Goal: Task Accomplishment & Management: Use online tool/utility

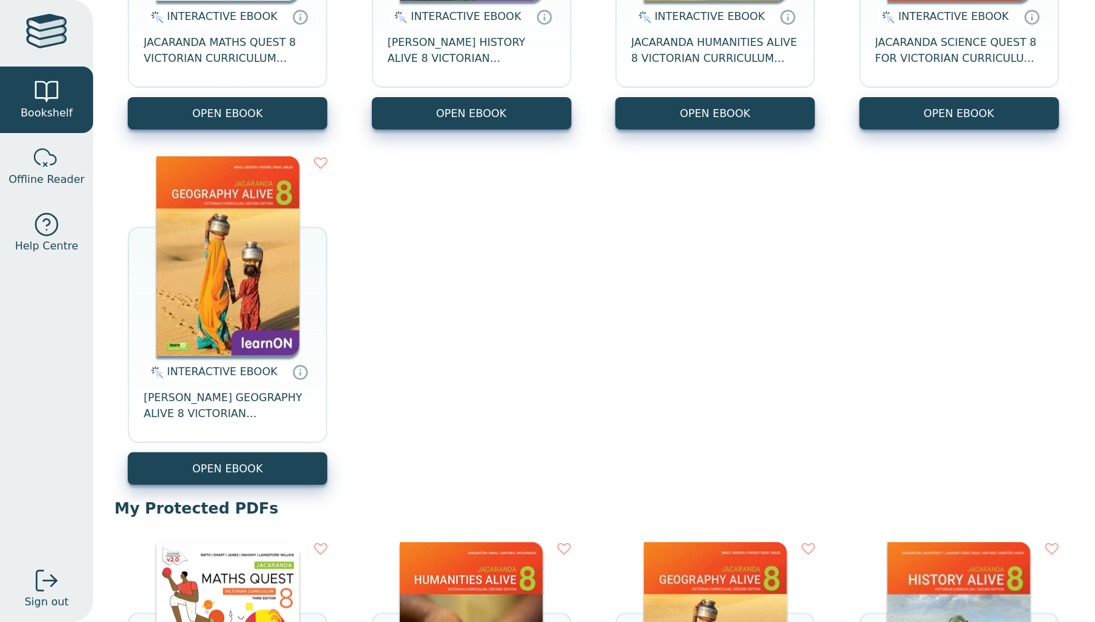
scroll to position [385, 0]
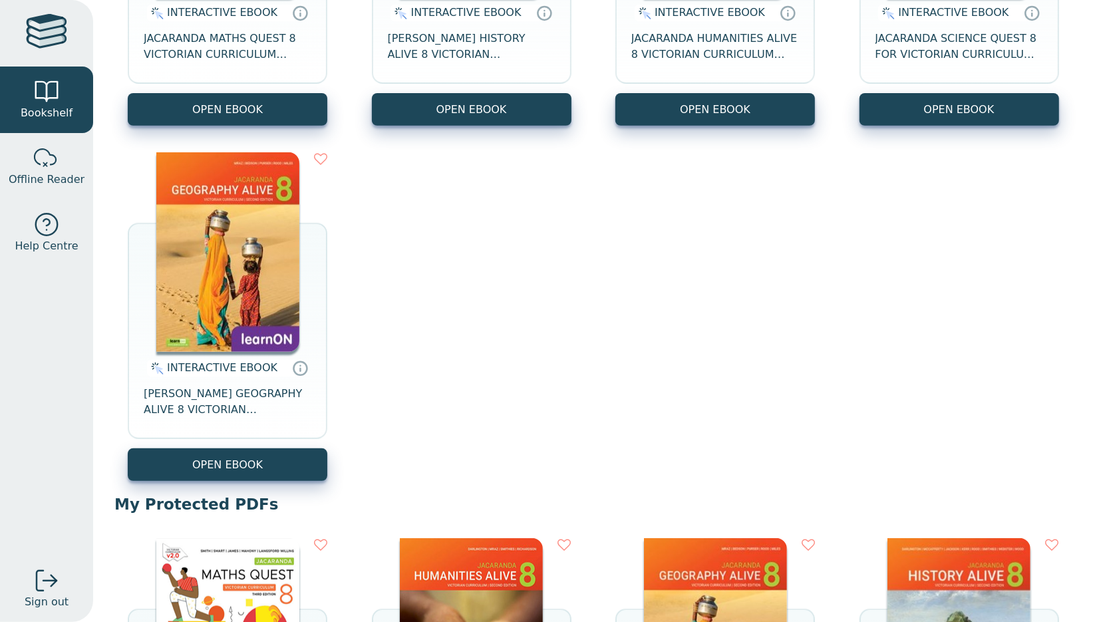
click at [725, 280] on div "INTERACTIVE EBOOK JACARANDA MATHS QUEST 8 VICTORIAN CURRICULUM LEARNON EBOOK 3E…" at bounding box center [594, 139] width 960 height 711
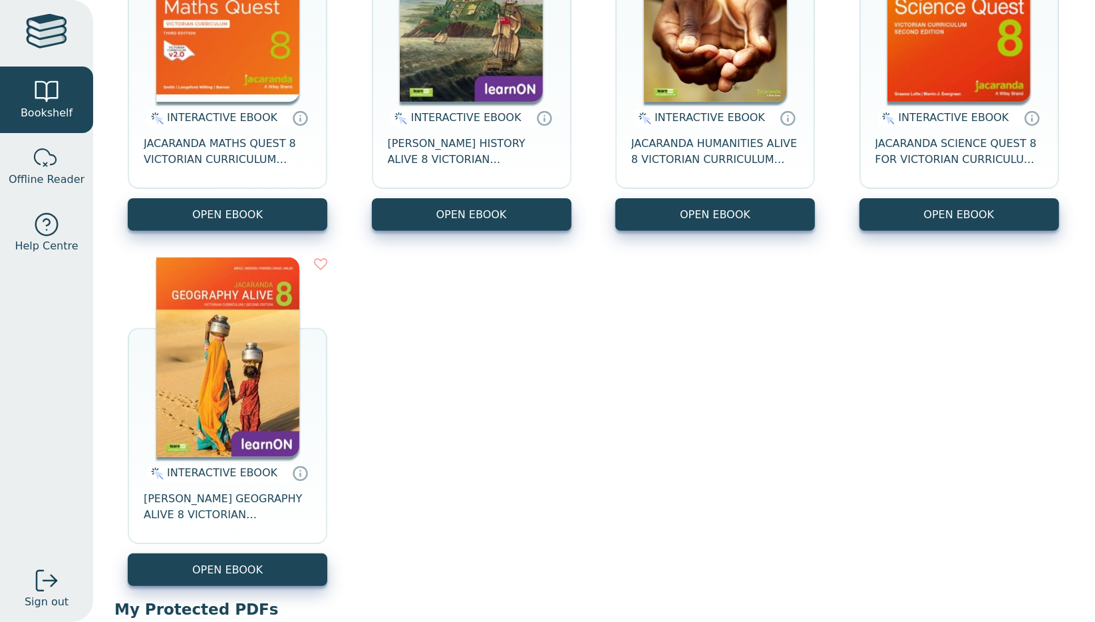
scroll to position [0, 0]
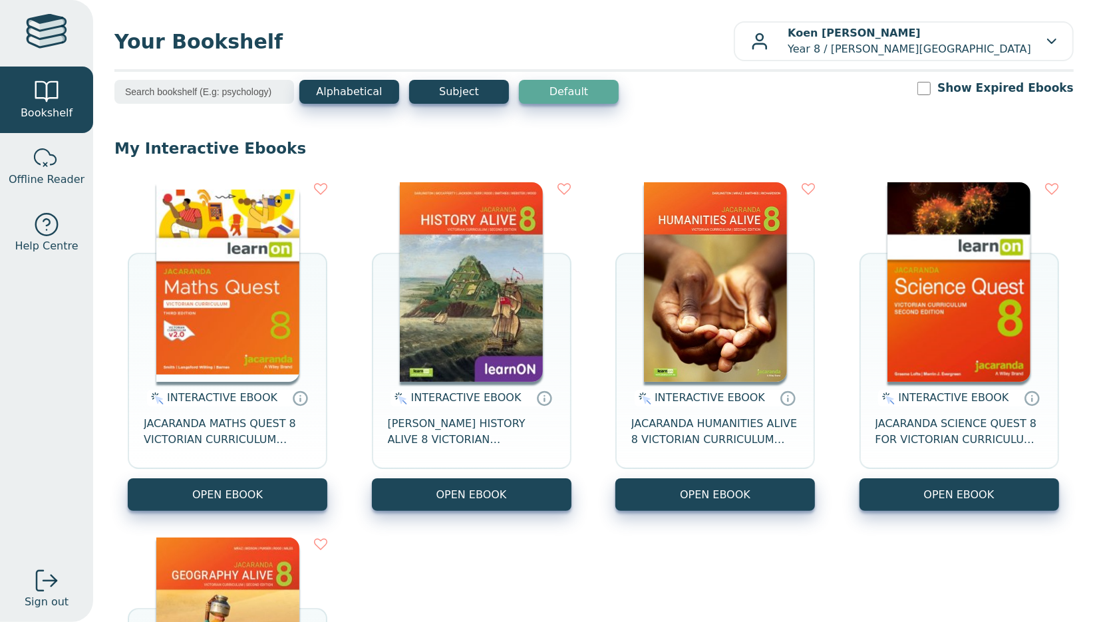
click at [925, 376] on img at bounding box center [959, 282] width 143 height 200
click at [241, 437] on span "JACARANDA MATHS QUEST 8 VICTORIAN CURRICULUM LEARNON EBOOK 3E" at bounding box center [228, 432] width 168 height 32
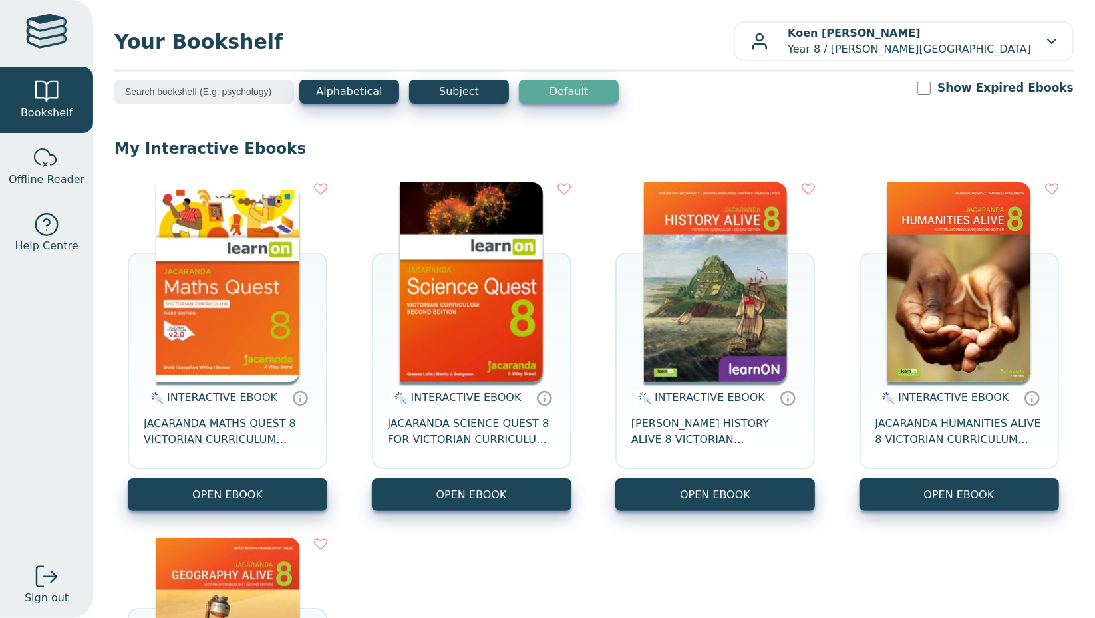
click at [244, 438] on span "JACARANDA MATHS QUEST 8 VICTORIAN CURRICULUM LEARNON EBOOK 3E" at bounding box center [228, 432] width 168 height 32
click at [187, 441] on span "JACARANDA MATHS QUEST 8 VICTORIAN CURRICULUM LEARNON EBOOK 3E" at bounding box center [228, 432] width 168 height 32
